Goal: Navigation & Orientation: Find specific page/section

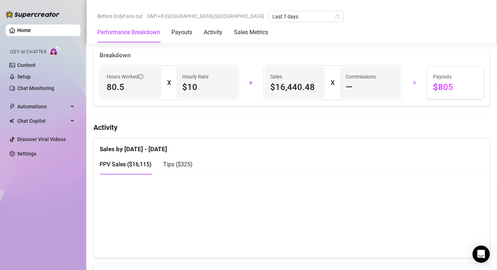
scroll to position [288, 0]
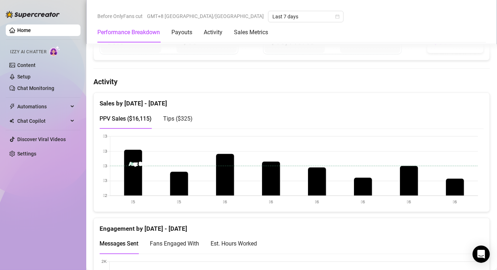
scroll to position [395, 0]
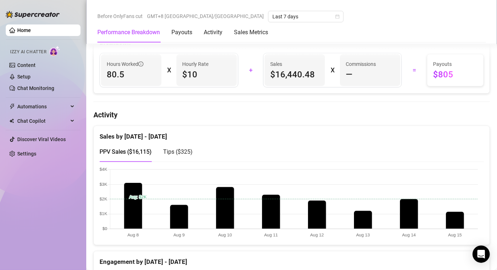
scroll to position [323, 0]
